Goal: Transaction & Acquisition: Obtain resource

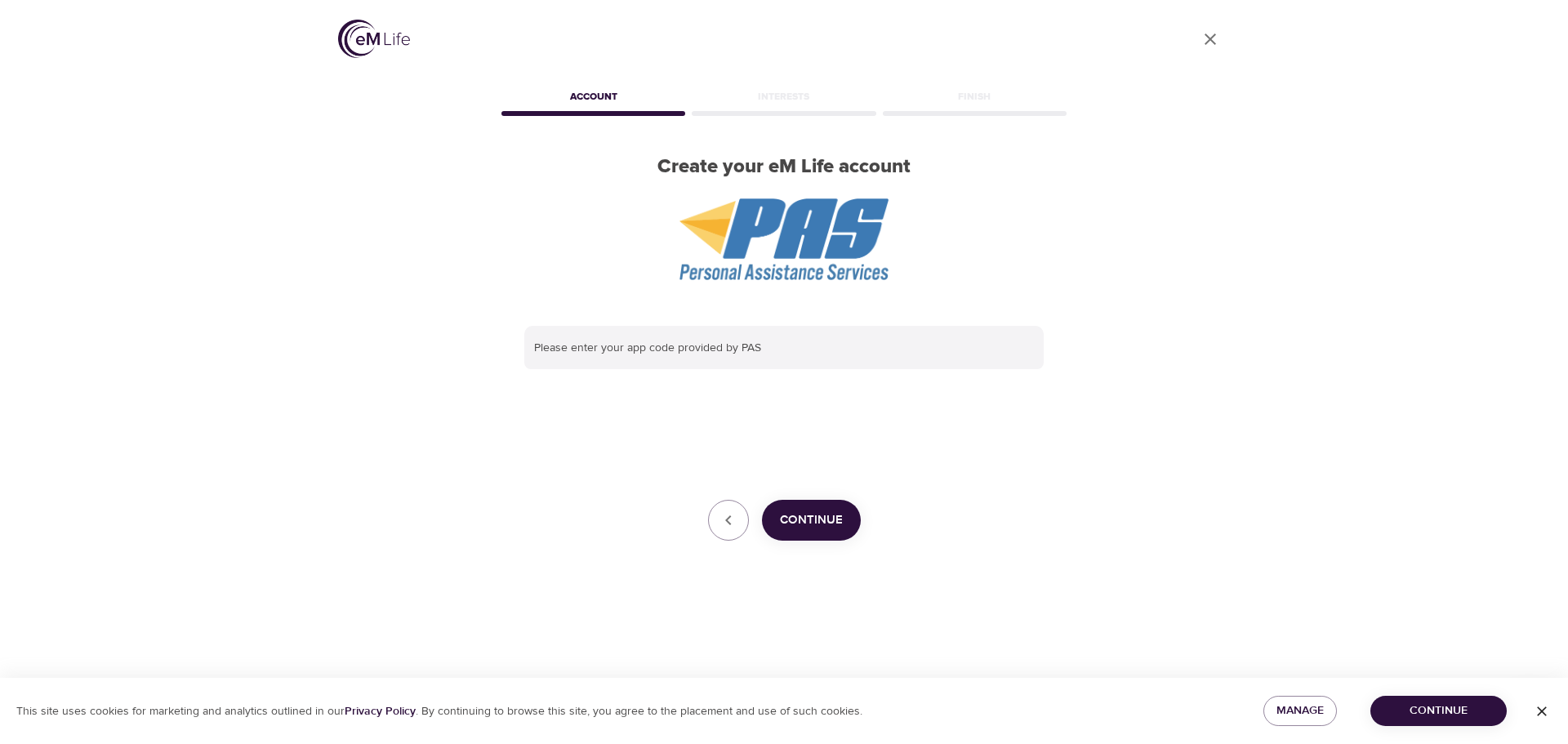
click at [819, 513] on span "Continue" at bounding box center [811, 520] width 63 height 21
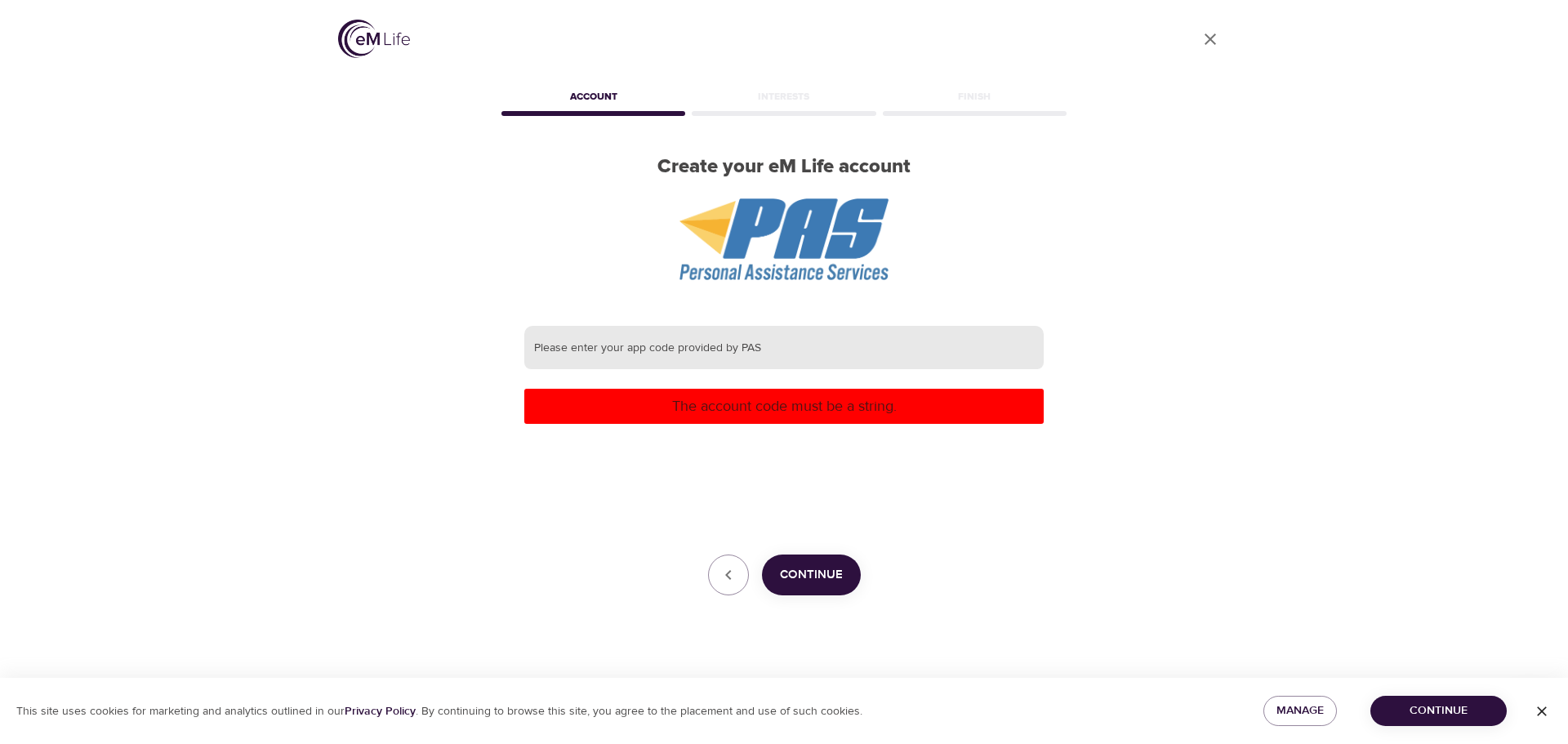
click at [724, 362] on input "text" at bounding box center [784, 348] width 519 height 44
type input "ssm"
click at [834, 582] on span "Continue" at bounding box center [811, 575] width 63 height 21
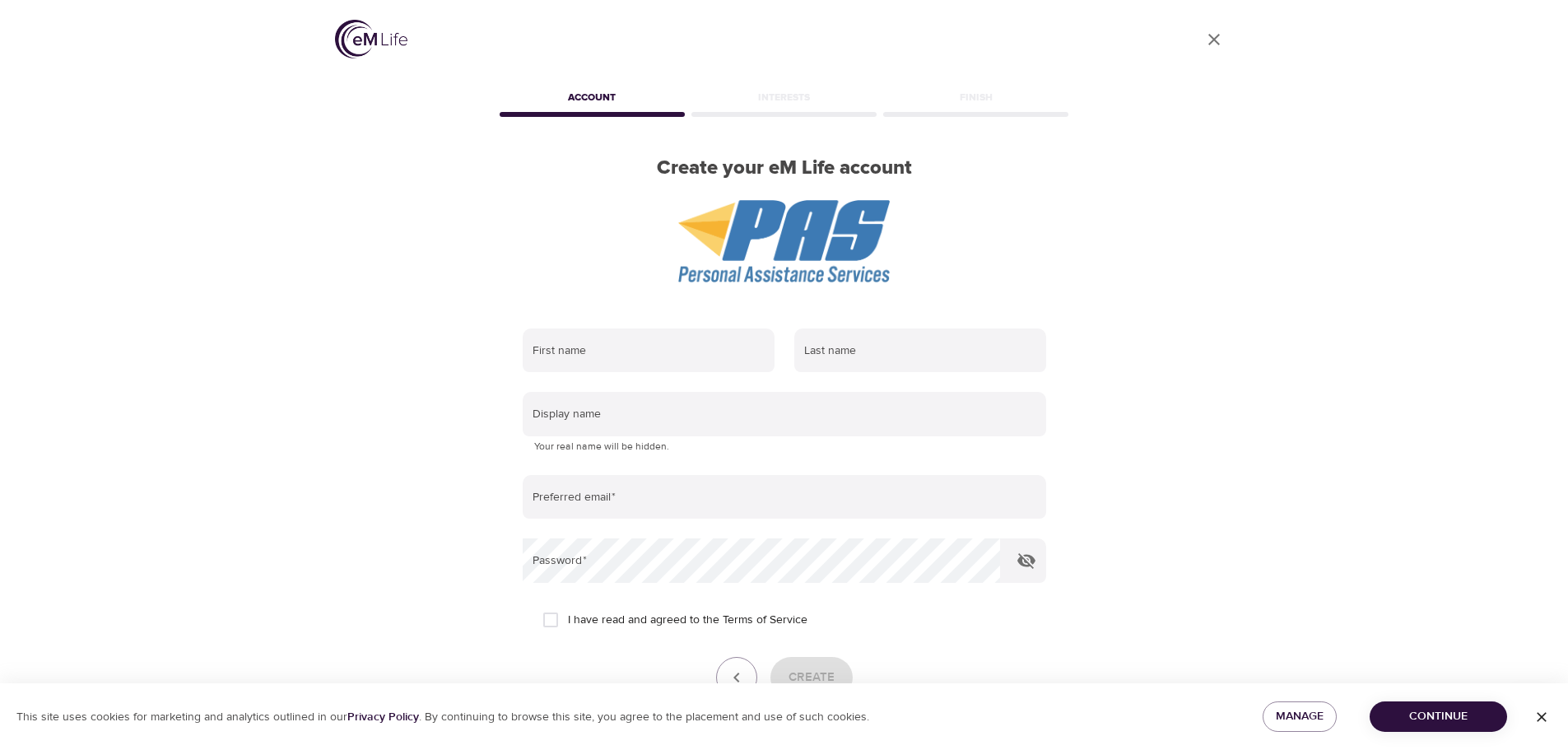
click at [1485, 720] on span "Continue" at bounding box center [1438, 716] width 111 height 21
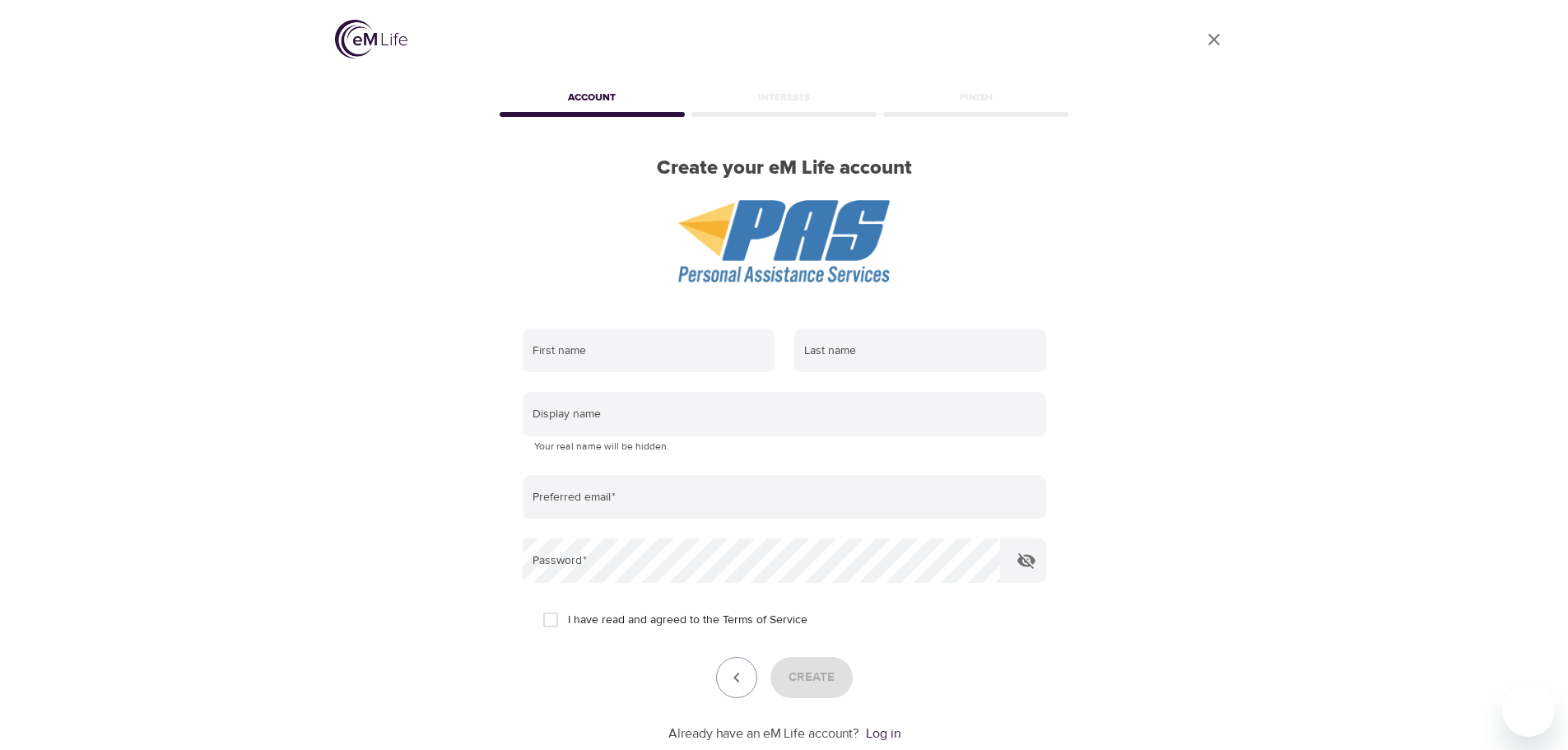
click at [894, 745] on div "First name Last name Display name Your real name will be hidden. Preferred emai…" at bounding box center [784, 535] width 576 height 467
click at [892, 741] on link "Log in" at bounding box center [883, 733] width 35 height 17
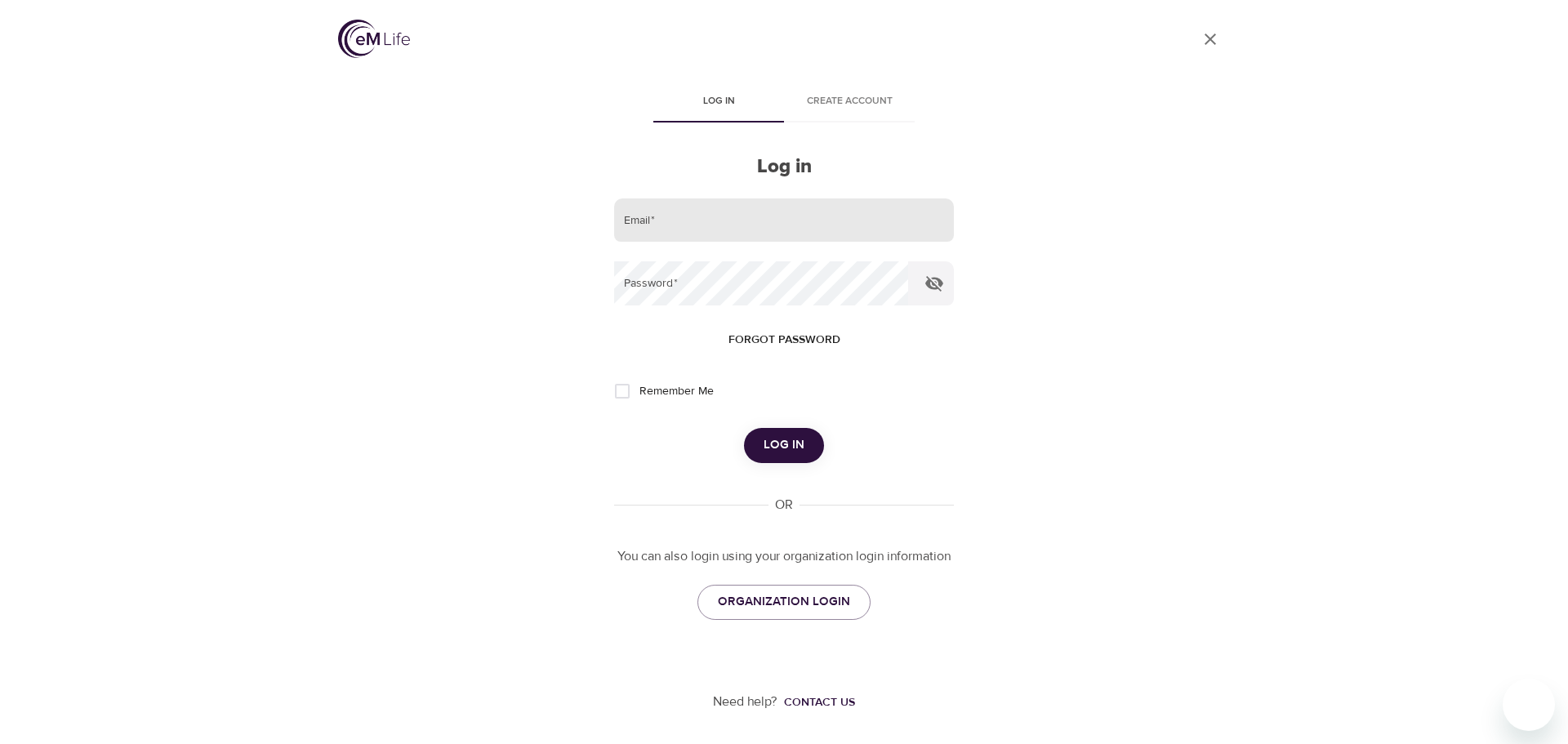
click at [838, 232] on input "email" at bounding box center [784, 221] width 340 height 44
type input "[PERSON_NAME][EMAIL_ADDRESS][DOMAIN_NAME]"
click at [744, 427] on button "Log in" at bounding box center [784, 445] width 80 height 34
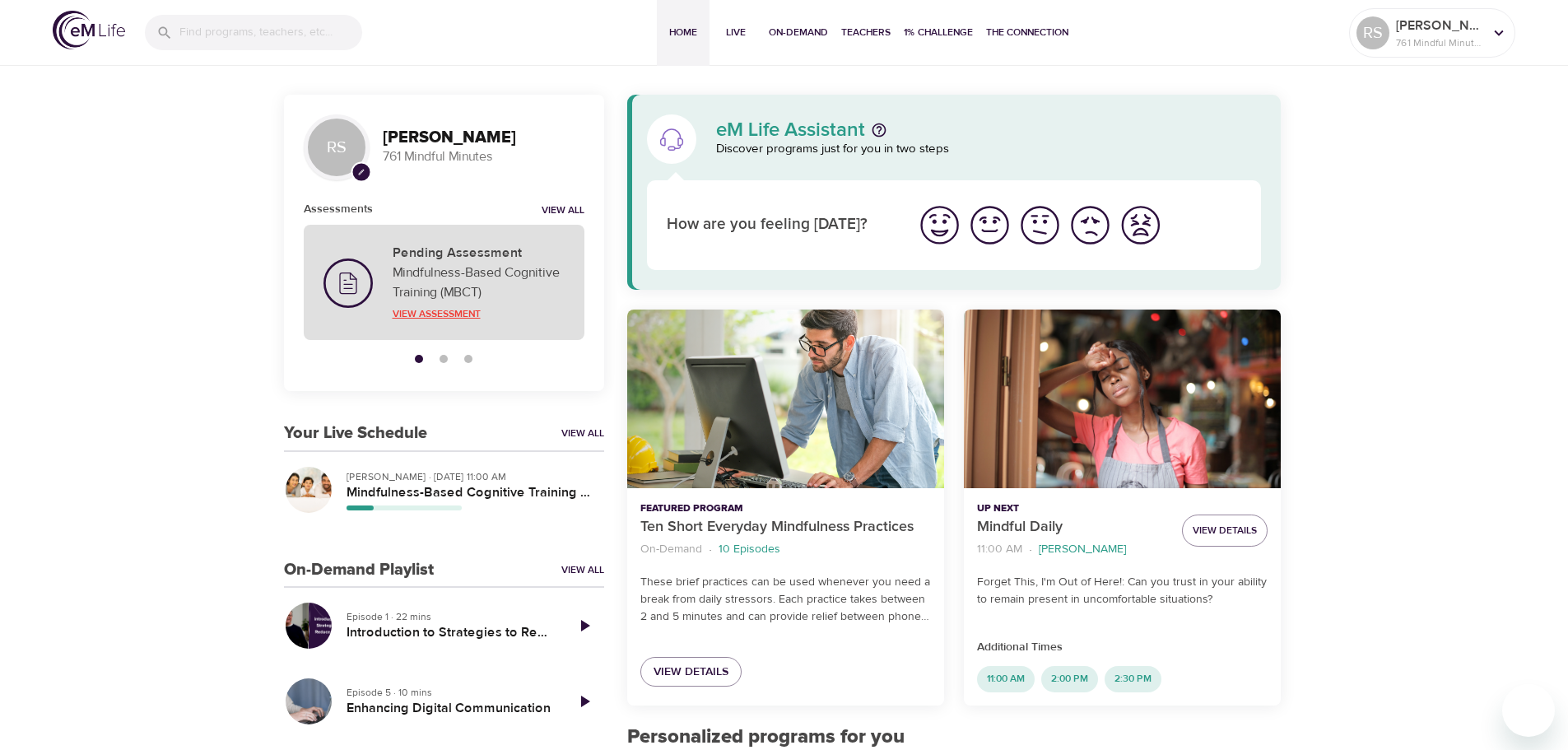
click at [464, 306] on p "View Assessment" at bounding box center [479, 313] width 172 height 15
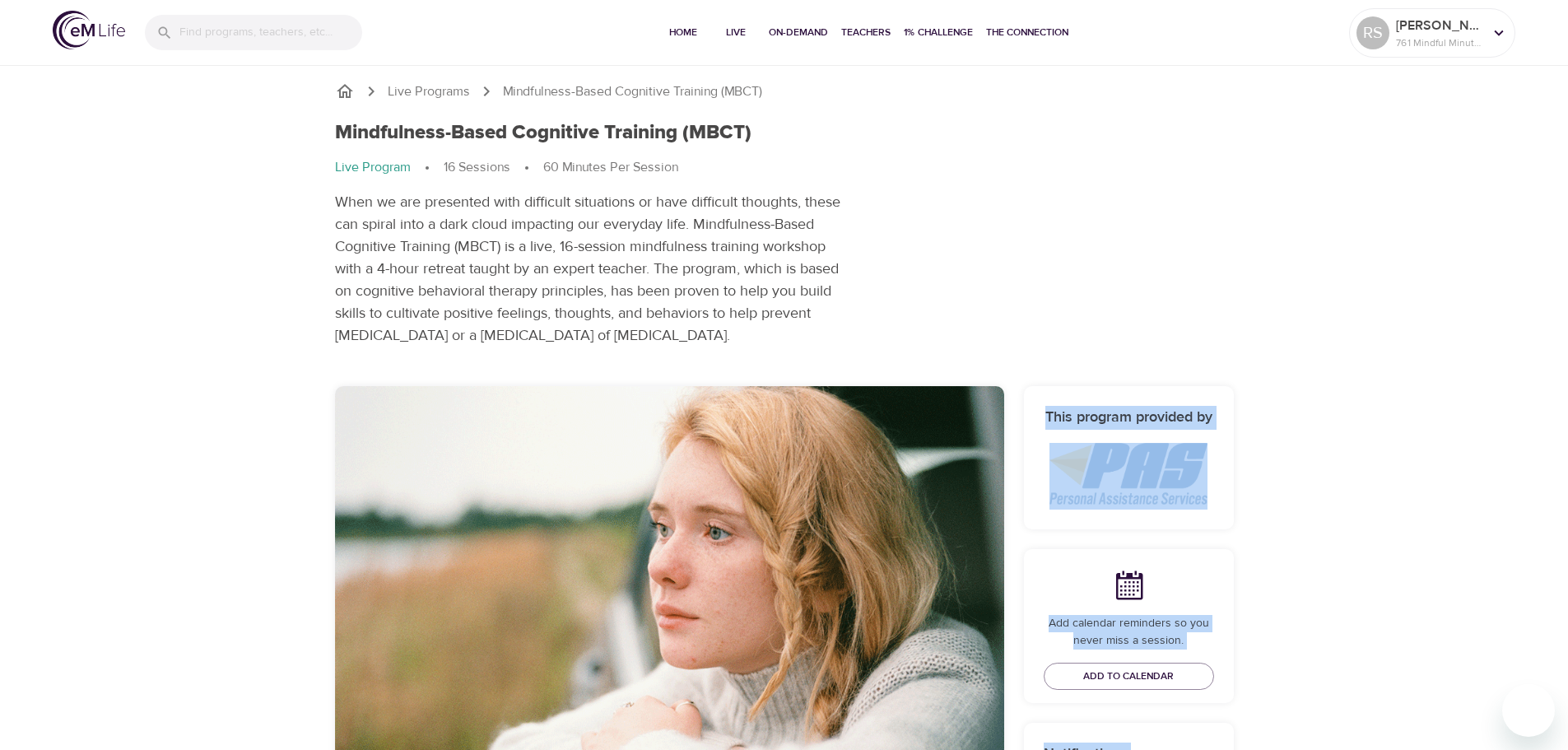
drag, startPoint x: 1567, startPoint y: 182, endPoint x: 1571, endPoint y: 237, distance: 55.1
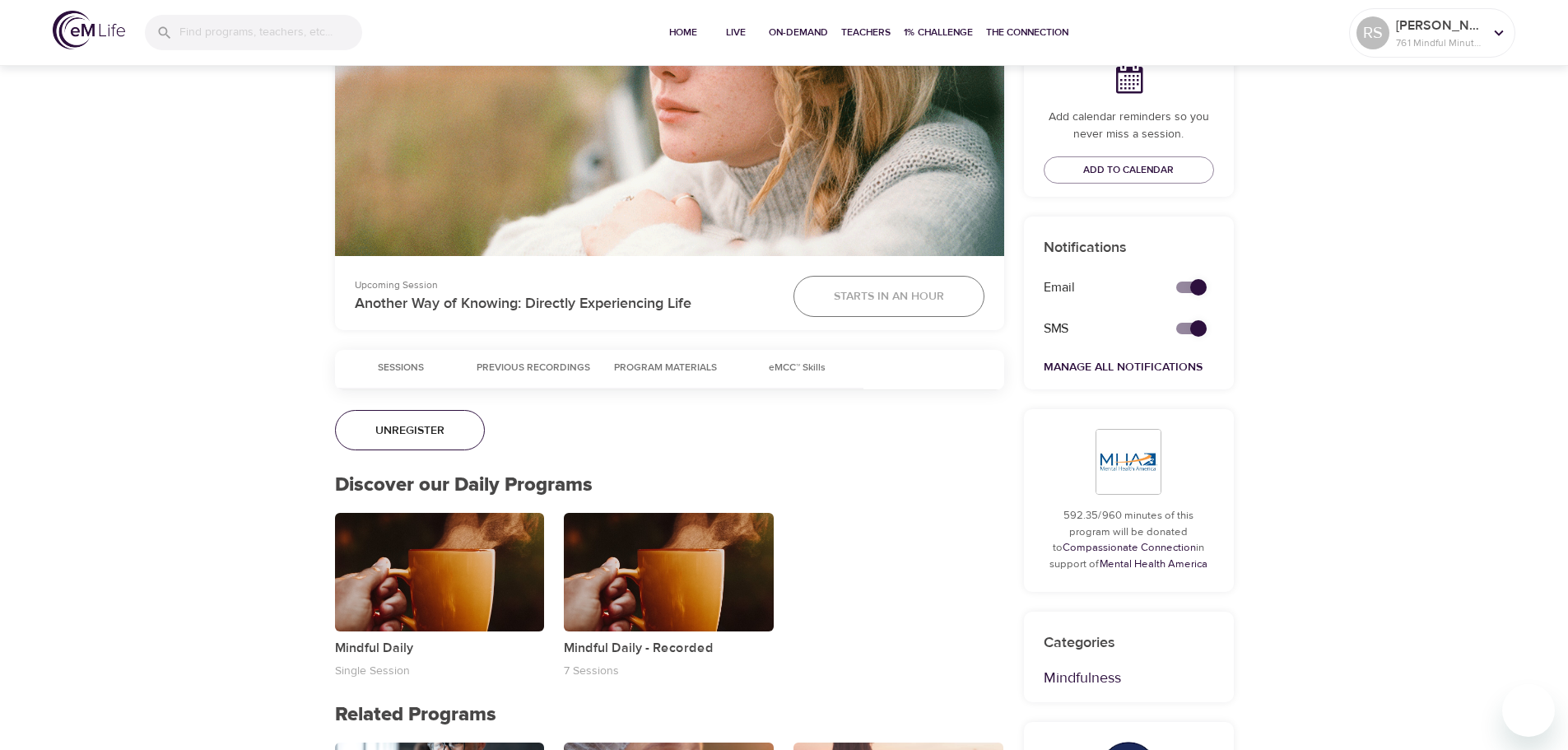
scroll to position [509, 0]
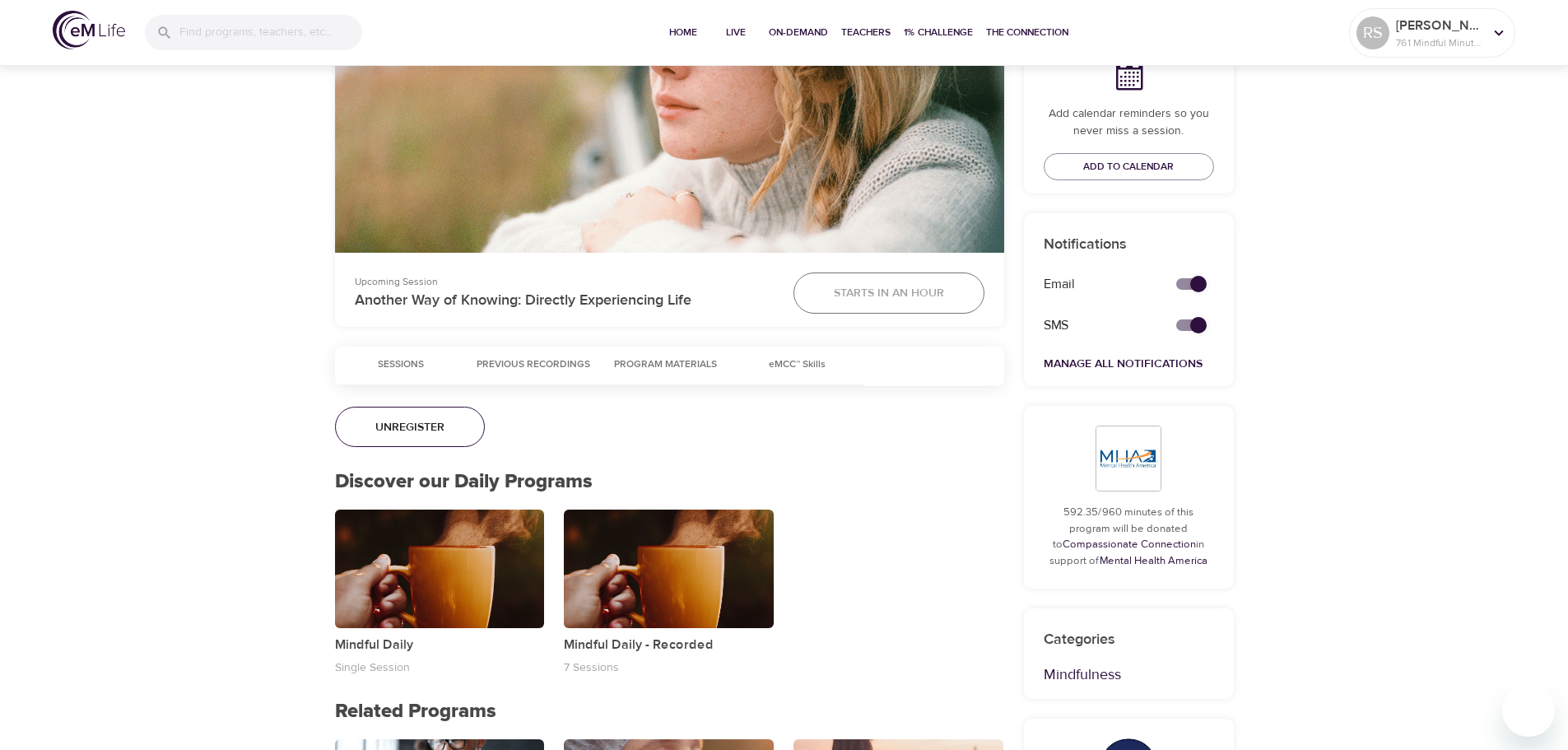
click at [711, 351] on button "Program Materials" at bounding box center [665, 366] width 131 height 40
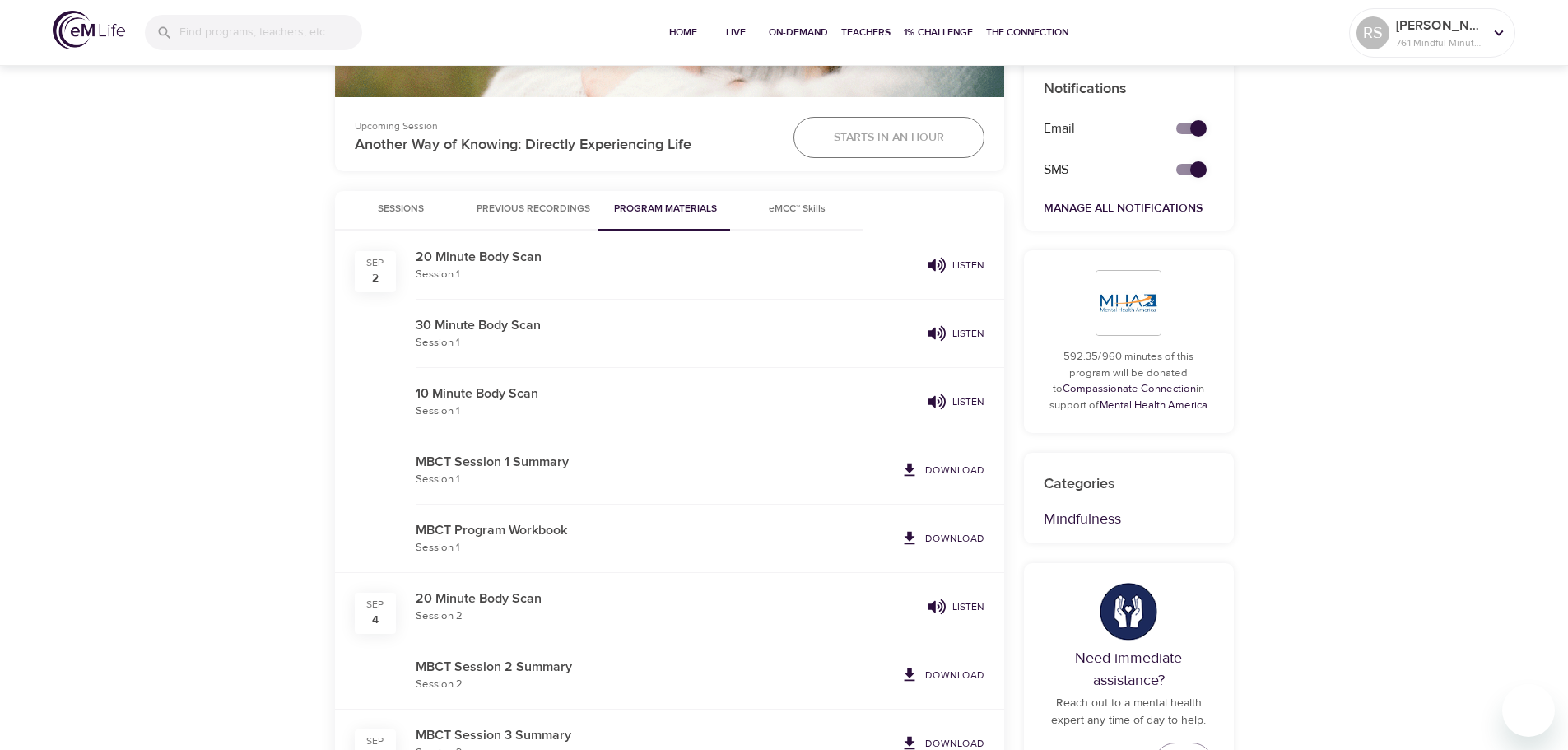
scroll to position [806, 0]
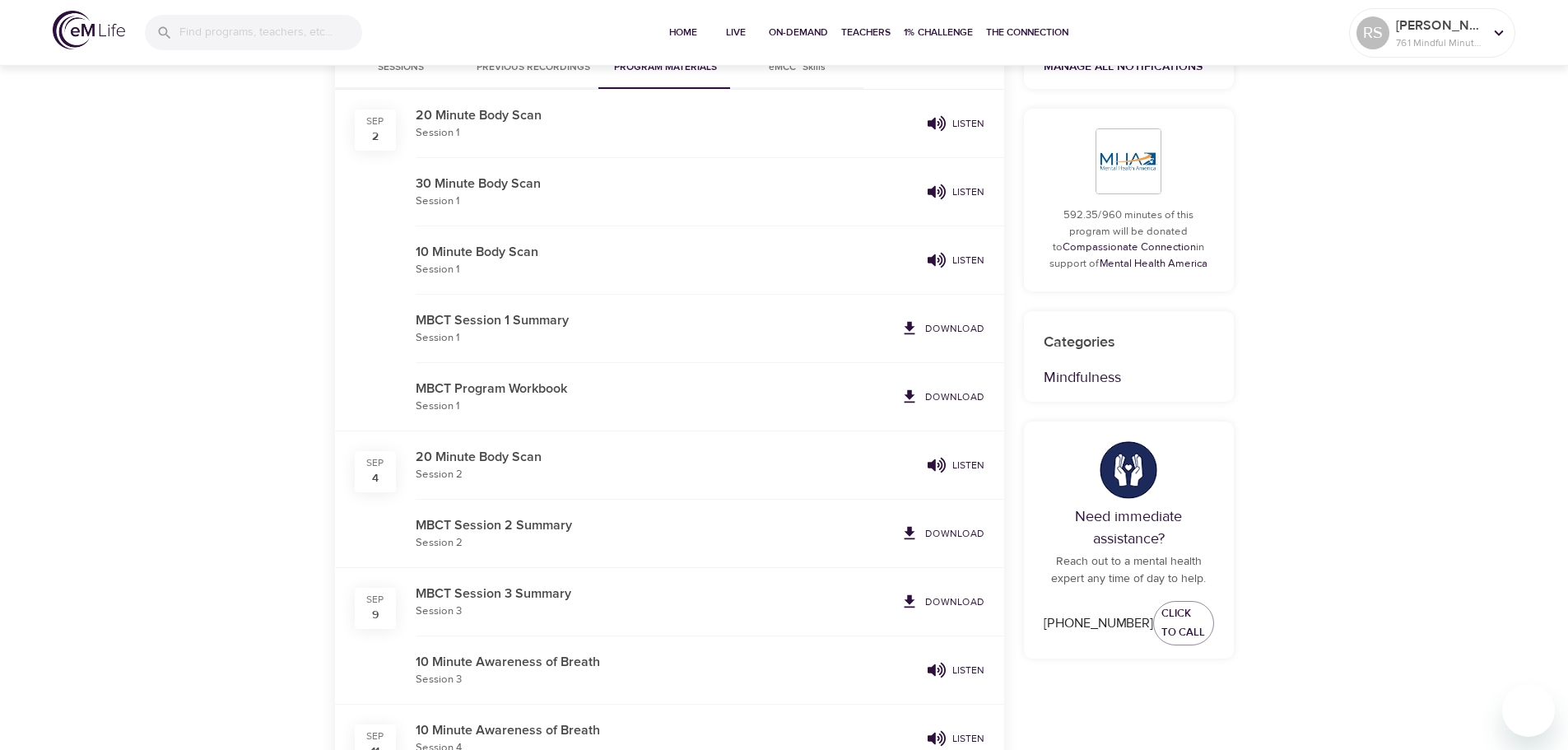
click at [947, 397] on p "Download" at bounding box center [955, 397] width 60 height 15
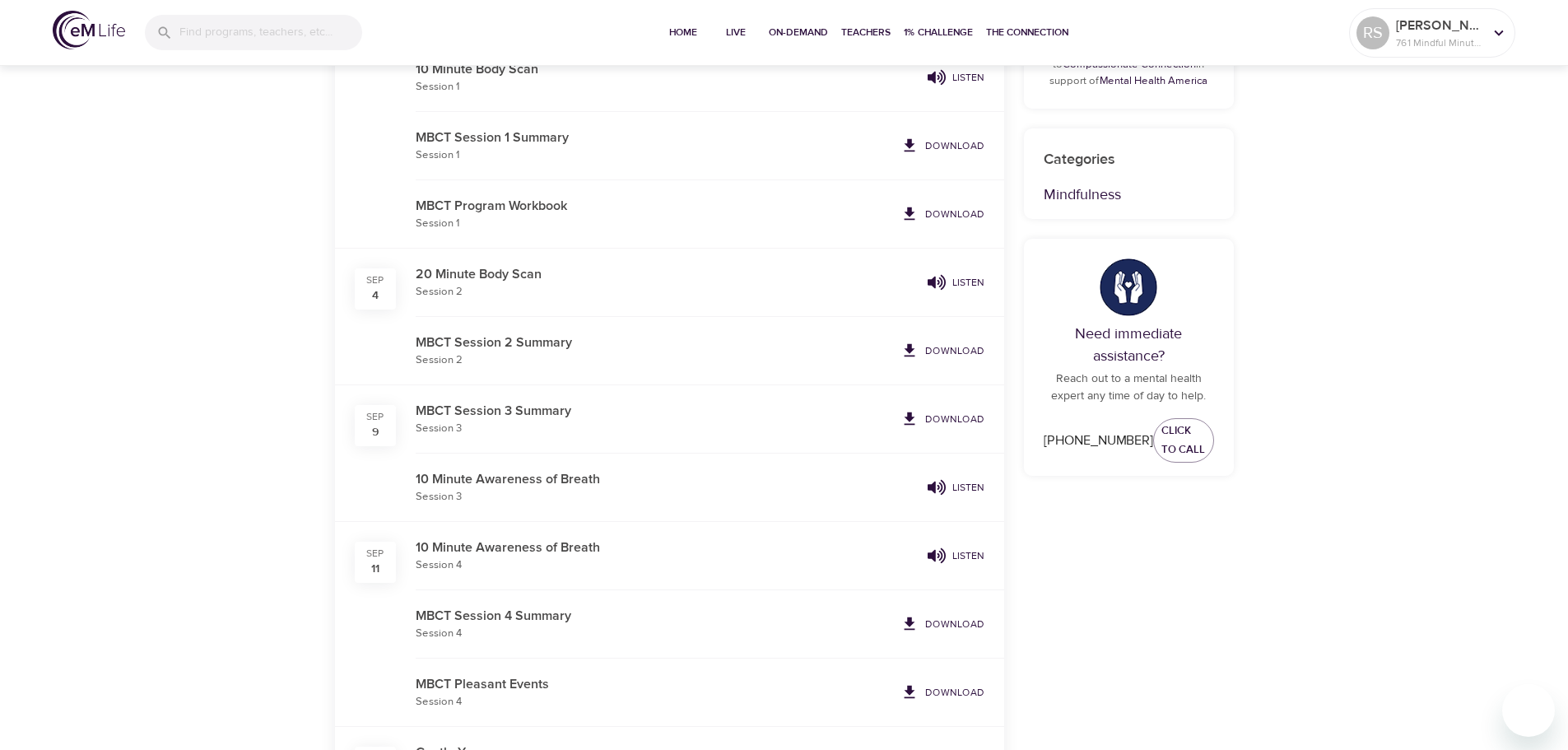
scroll to position [1016, 0]
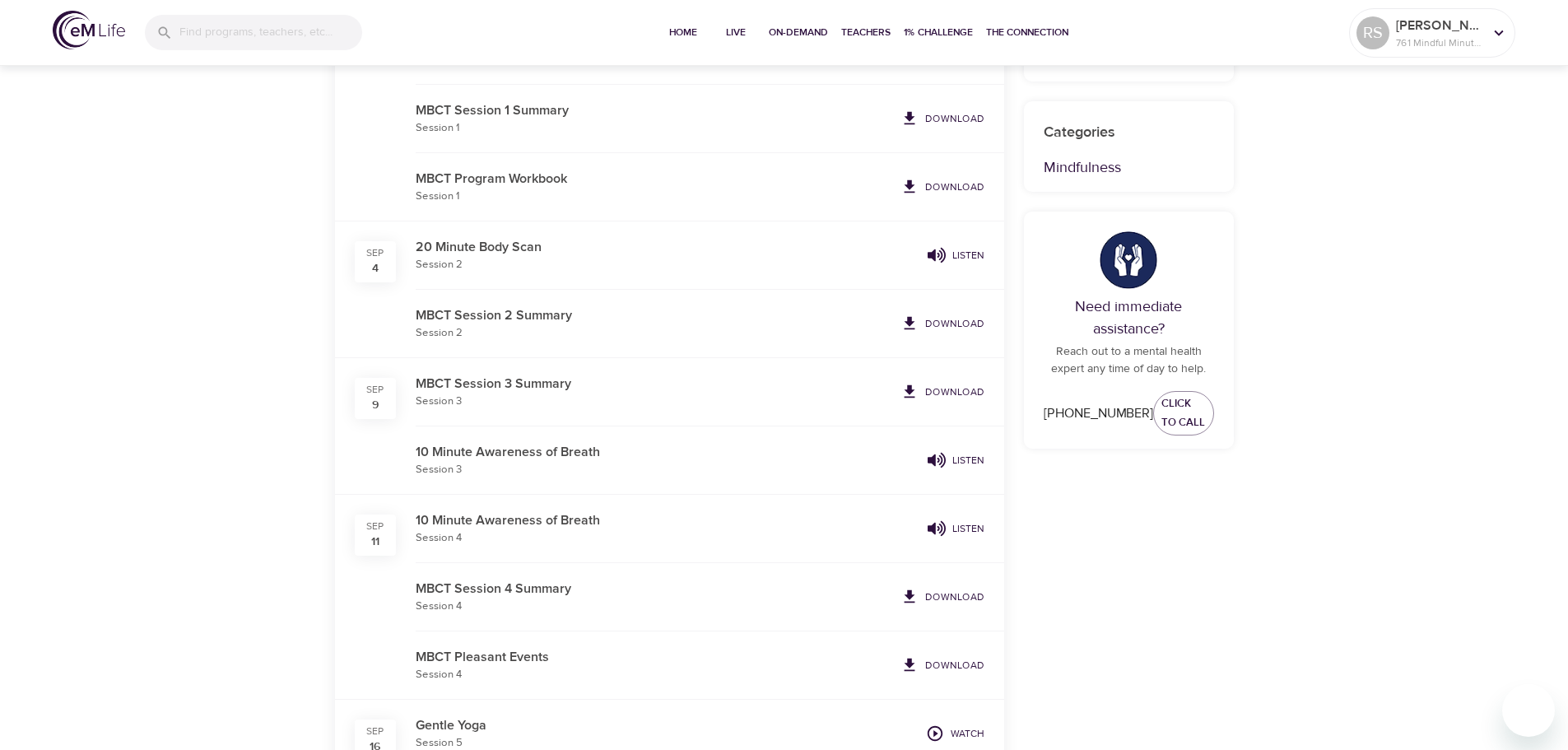
click at [971, 396] on p "Download" at bounding box center [955, 392] width 60 height 15
